Goal: Task Accomplishment & Management: Manage account settings

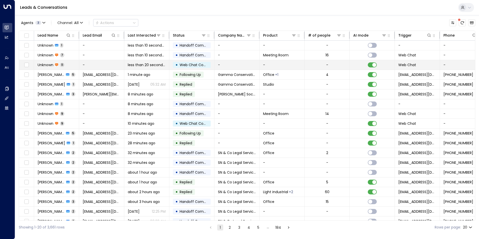
click at [277, 62] on td "-" at bounding box center [281, 65] width 45 height 10
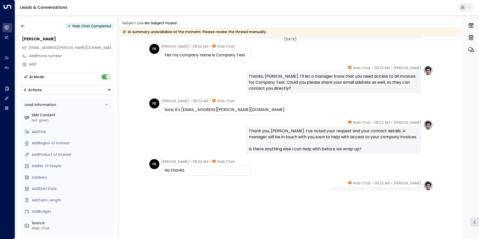
scroll to position [153, 0]
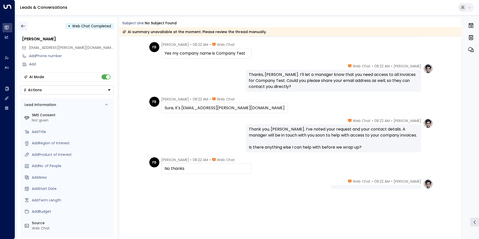
click at [21, 25] on icon "button" at bounding box center [23, 26] width 5 height 5
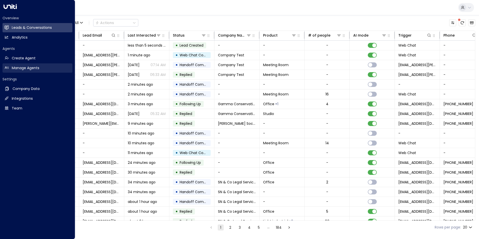
click at [11, 66] on link "Manage Agents Manage Agents" at bounding box center [38, 67] width 70 height 9
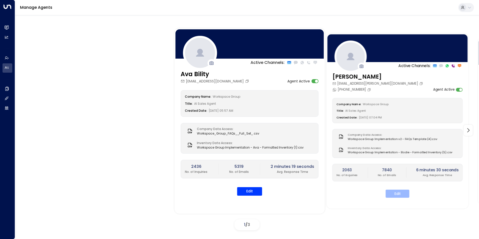
click at [397, 195] on button "Edit" at bounding box center [397, 194] width 24 height 8
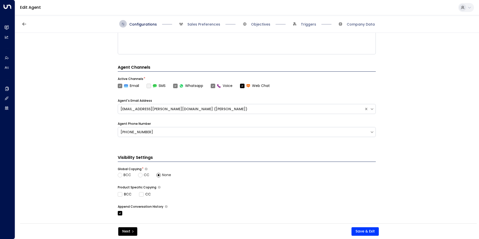
scroll to position [172, 0]
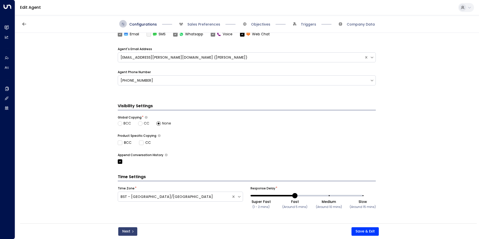
click at [128, 229] on button "Next" at bounding box center [127, 231] width 19 height 9
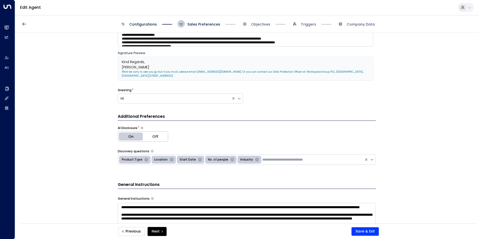
scroll to position [8, 0]
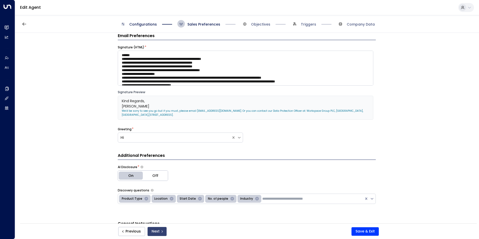
click at [164, 230] on button "Next" at bounding box center [157, 231] width 19 height 9
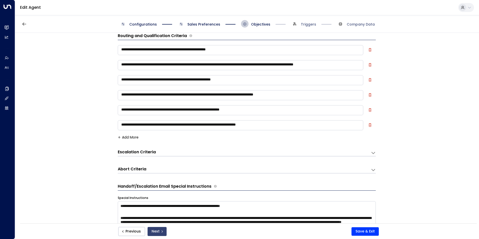
click at [161, 231] on icon "submit" at bounding box center [162, 231] width 3 height 3
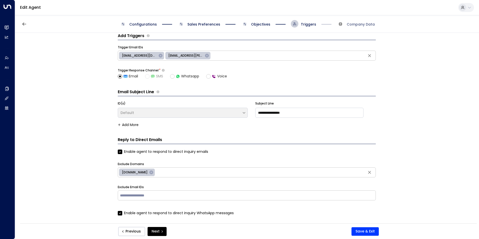
click at [161, 231] on icon "submit" at bounding box center [162, 231] width 3 height 3
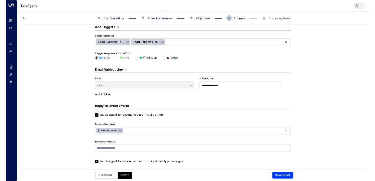
scroll to position [1, 0]
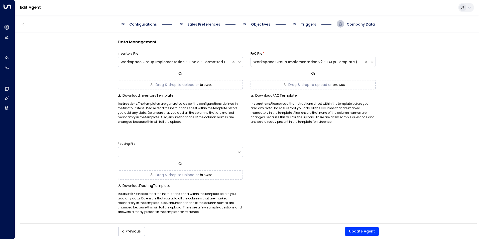
click at [161, 231] on div "Previous Update Agent" at bounding box center [248, 231] width 275 height 9
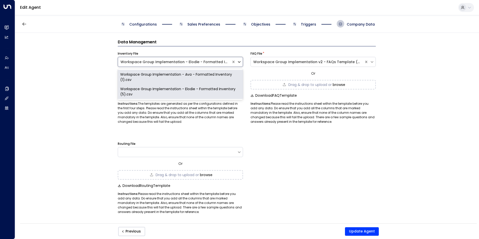
click at [239, 61] on icon at bounding box center [239, 62] width 5 height 5
click at [182, 111] on p "Instructions: The templates are generated as per the configurations defined in …" at bounding box center [180, 112] width 125 height 23
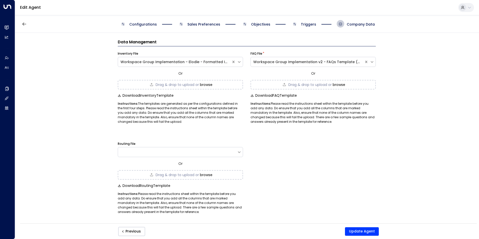
click at [167, 86] on span "Drag & drop to upload or" at bounding box center [177, 85] width 43 height 4
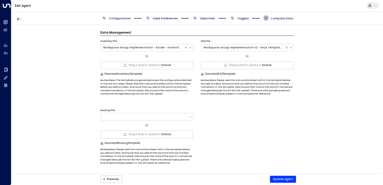
scroll to position [0, 0]
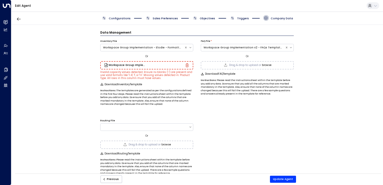
click at [284, 176] on button "Update Agent" at bounding box center [283, 179] width 26 height 7
